Goal: Information Seeking & Learning: Learn about a topic

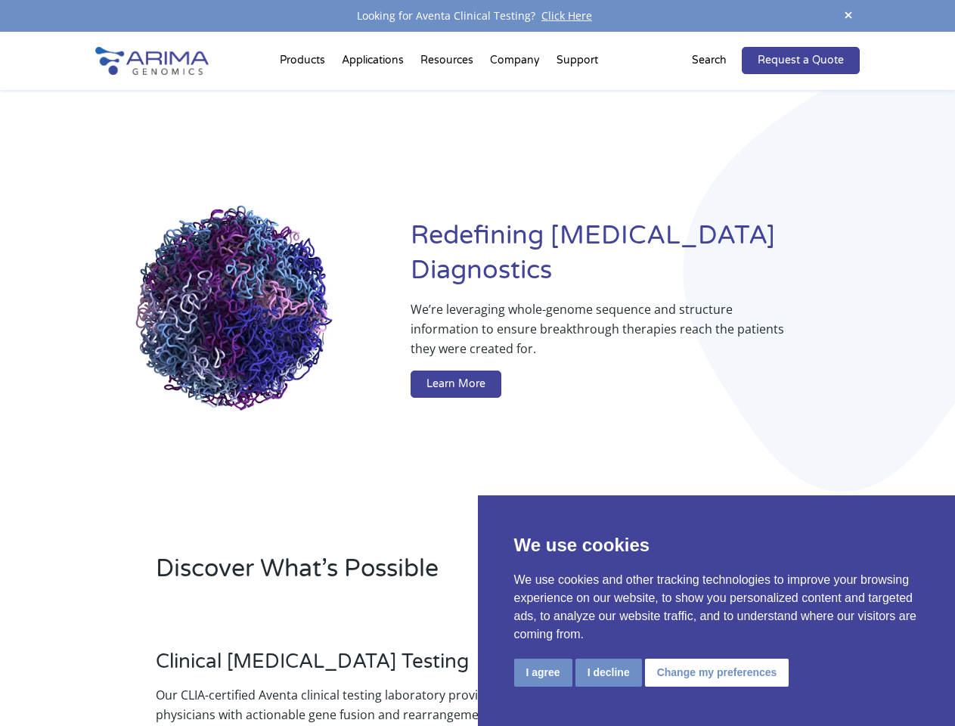
click at [543, 672] on button "I agree" at bounding box center [543, 672] width 58 height 28
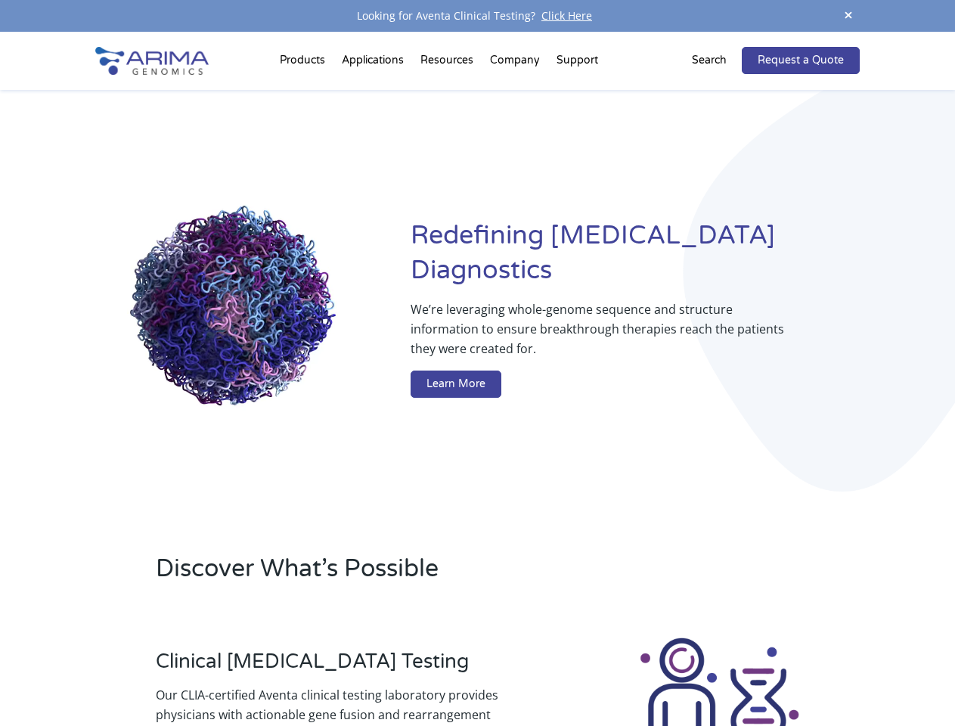
click at [608, 672] on div at bounding box center [719, 719] width 280 height 168
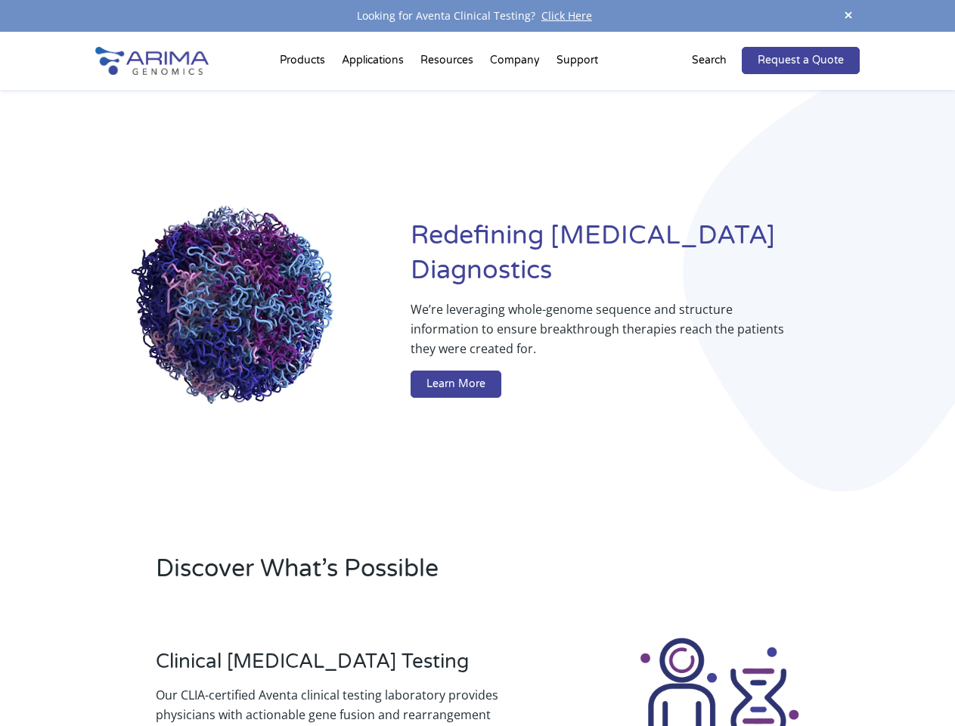
click at [714, 672] on img at bounding box center [719, 719] width 168 height 168
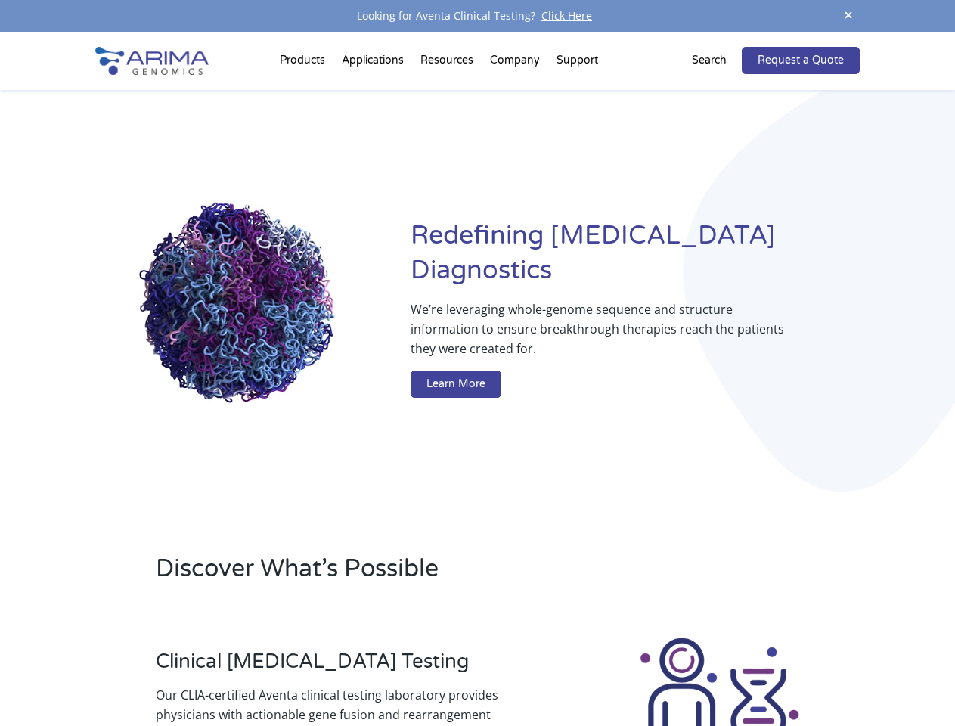
click at [848, 16] on span at bounding box center [848, 16] width 23 height 20
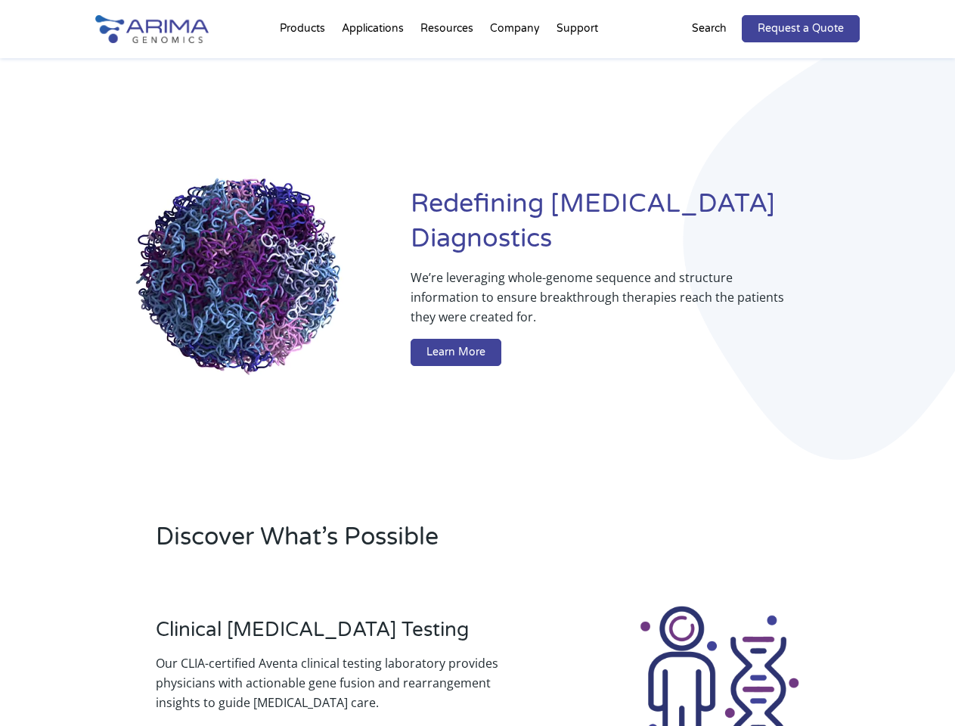
click at [305, 63] on div "Redefining Cancer Diagnostics We’re leveraging whole-genome sequence and struct…" at bounding box center [476, 279] width 763 height 443
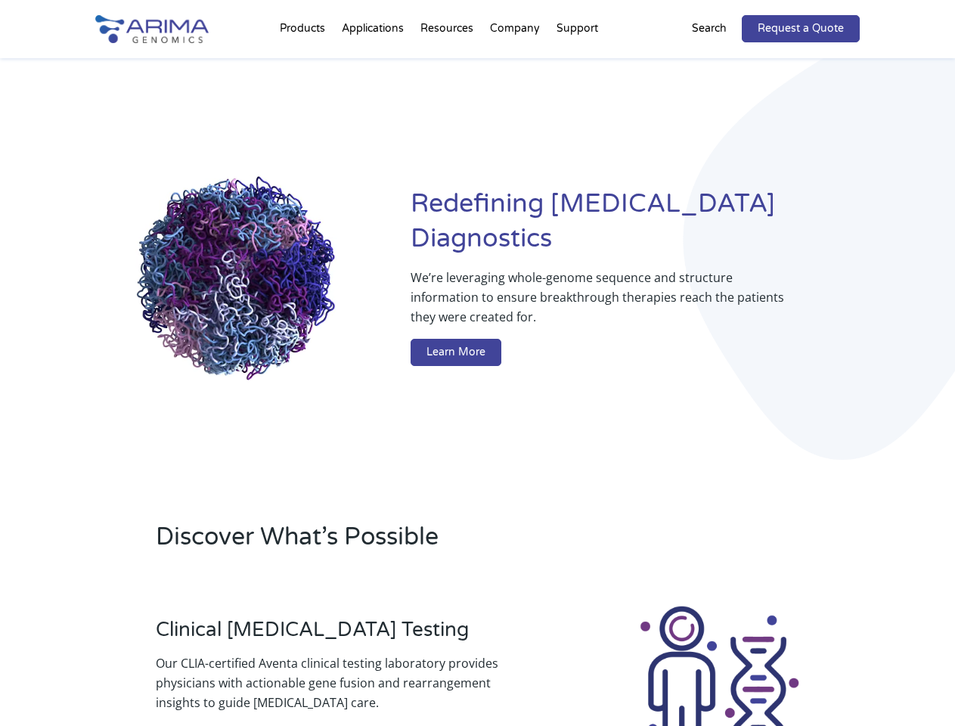
click at [448, 63] on div "Redefining Cancer Diagnostics We’re leveraging whole-genome sequence and struct…" at bounding box center [476, 279] width 763 height 443
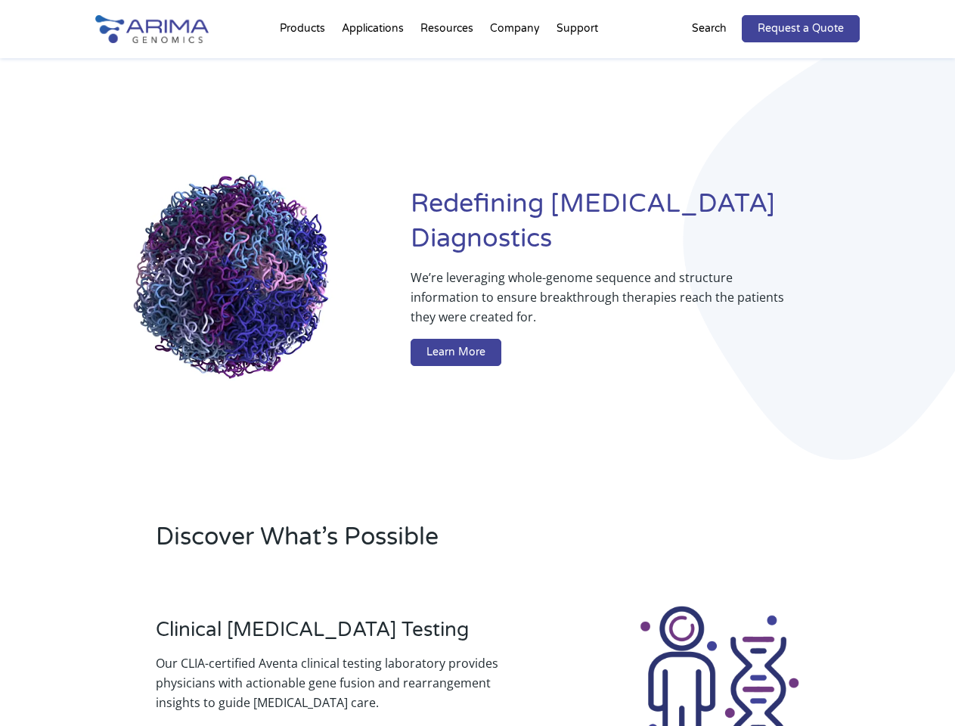
click at [516, 63] on div "Redefining Cancer Diagnostics We’re leveraging whole-genome sequence and struct…" at bounding box center [476, 279] width 763 height 443
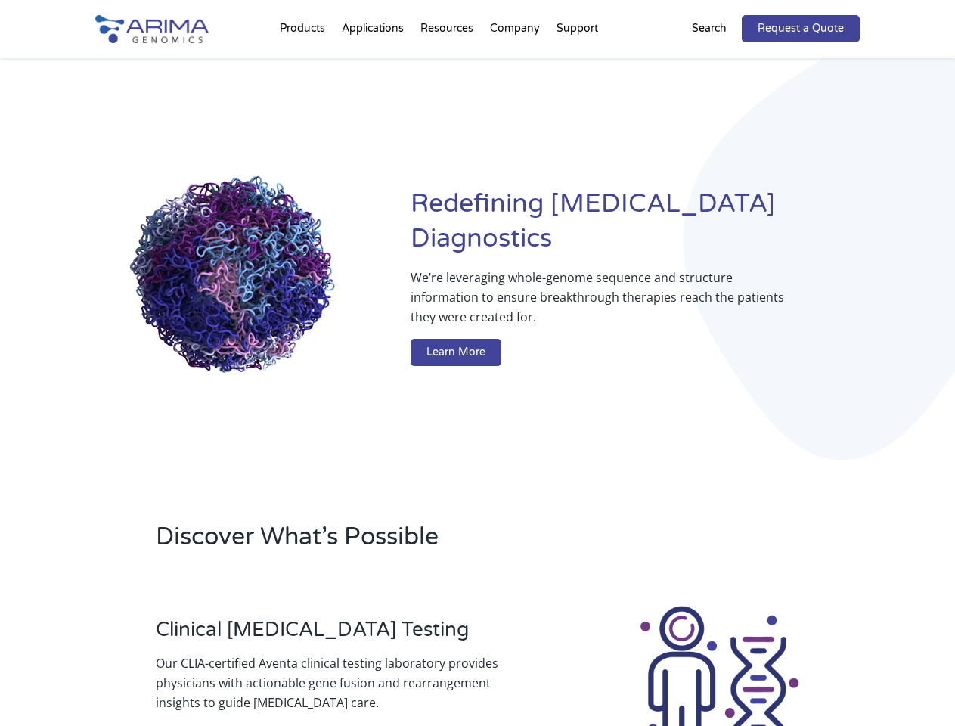
click at [577, 63] on div "Redefining Cancer Diagnostics We’re leveraging whole-genome sequence and struct…" at bounding box center [476, 279] width 763 height 443
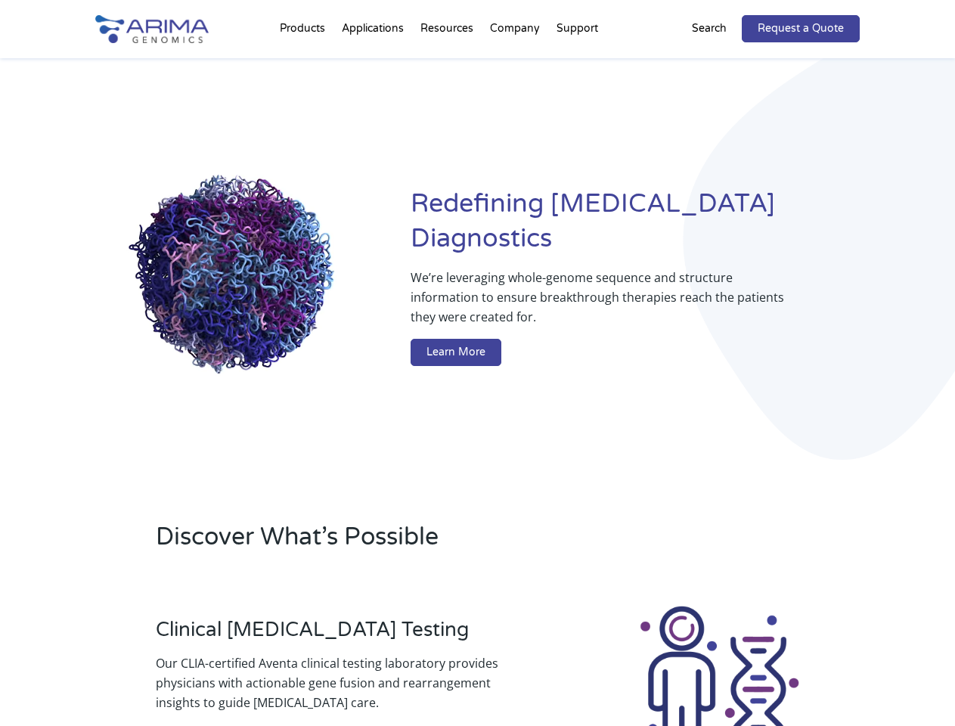
click at [718, 60] on div "Redefining Cancer Diagnostics We’re leveraging whole-genome sequence and struct…" at bounding box center [476, 279] width 763 height 443
